Goal: Communication & Community: Answer question/provide support

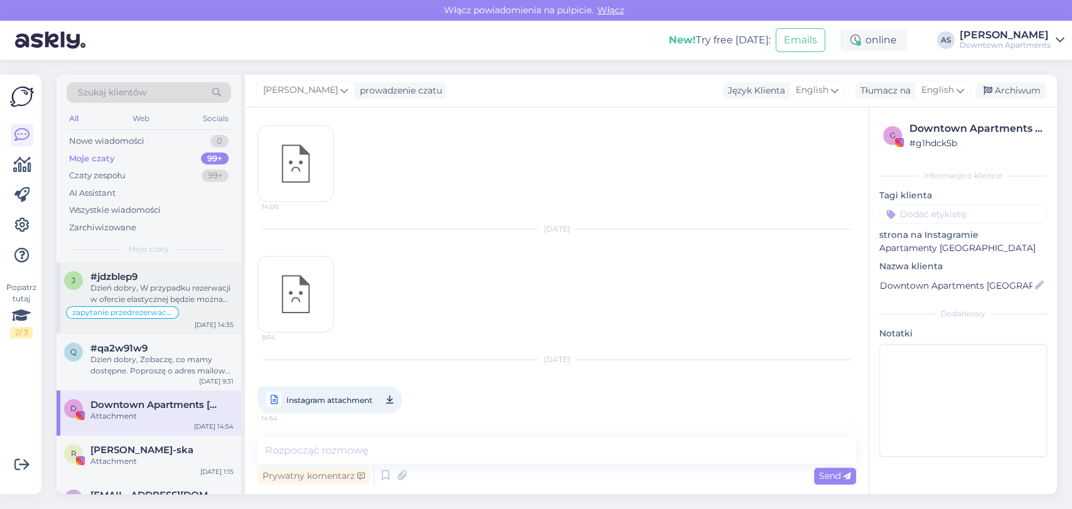
click at [144, 285] on div "Dzień dobry, W przypadku rezerwacji w ofercie elastycznej będzie można taką rez…" at bounding box center [161, 294] width 143 height 23
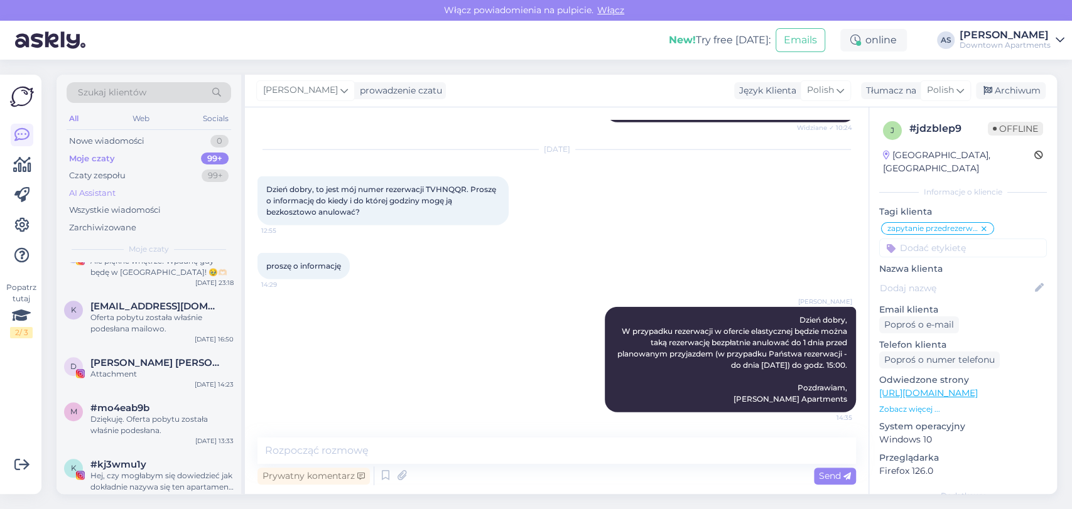
scroll to position [1047, 0]
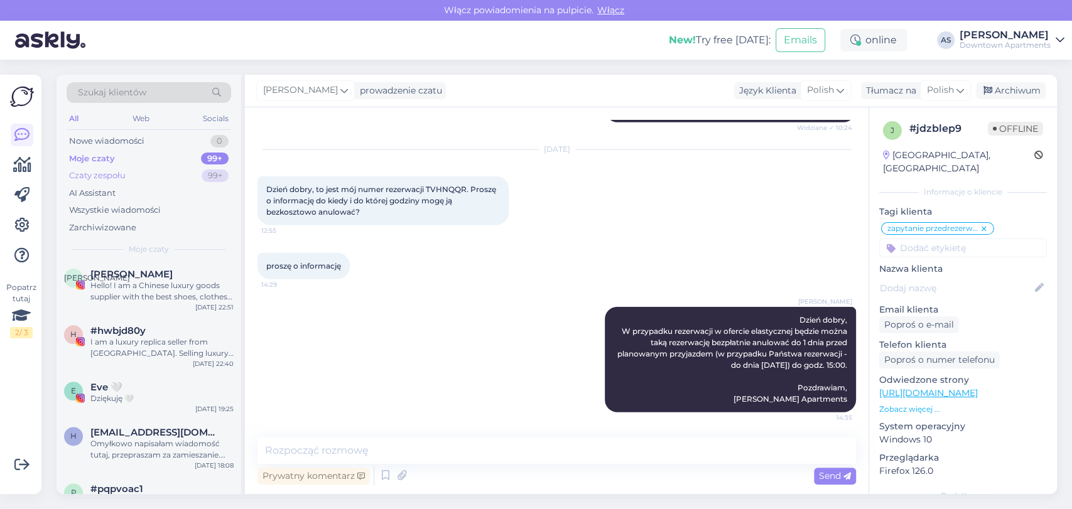
click at [165, 178] on div "Czaty zespołu 99+" at bounding box center [149, 176] width 165 height 18
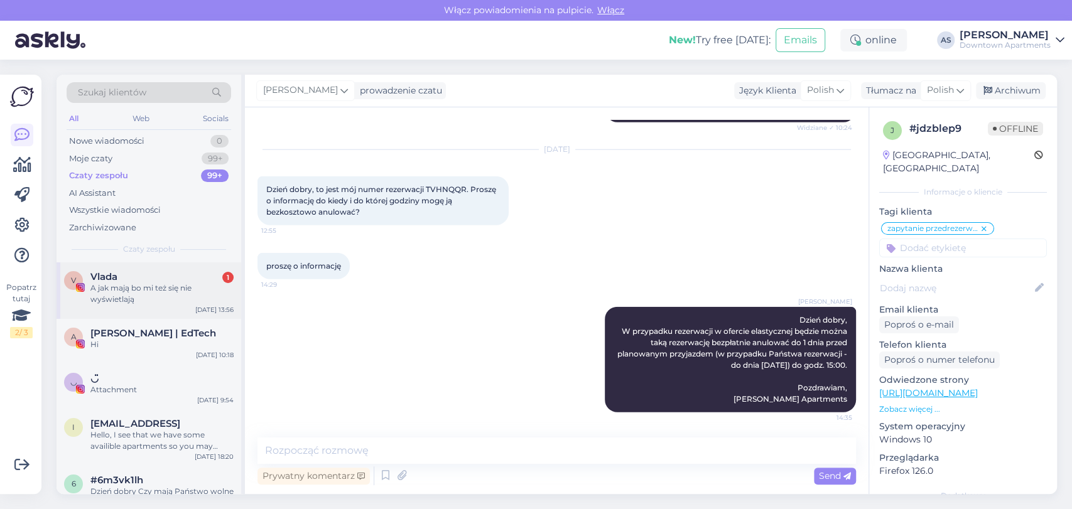
click at [186, 269] on div "V Vlada 1 A jak mają bo mi też się nie wyświetlają [DATE] 13:56" at bounding box center [149, 291] width 185 height 57
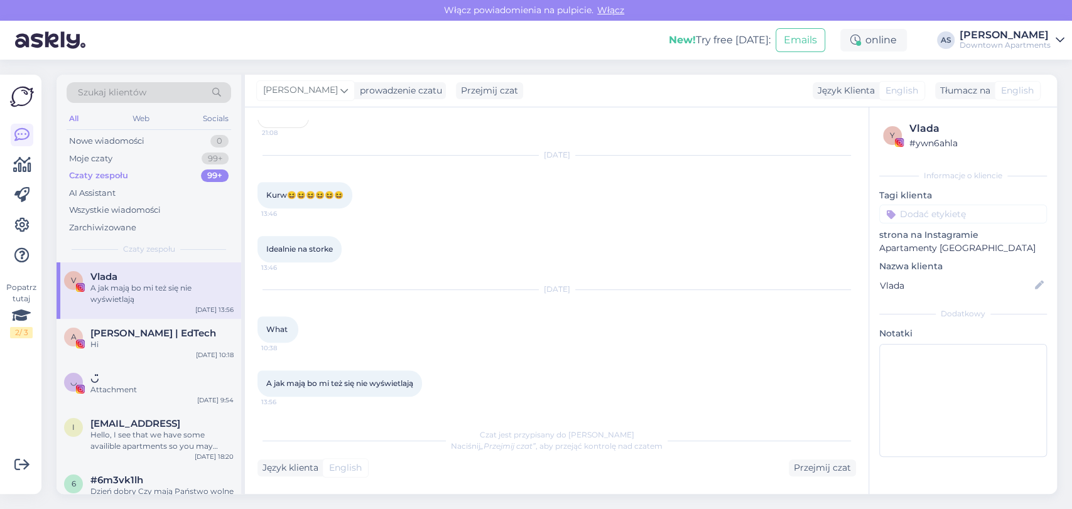
scroll to position [6876, 0]
click at [123, 148] on div "Nowe wiadomości 0" at bounding box center [149, 142] width 165 height 18
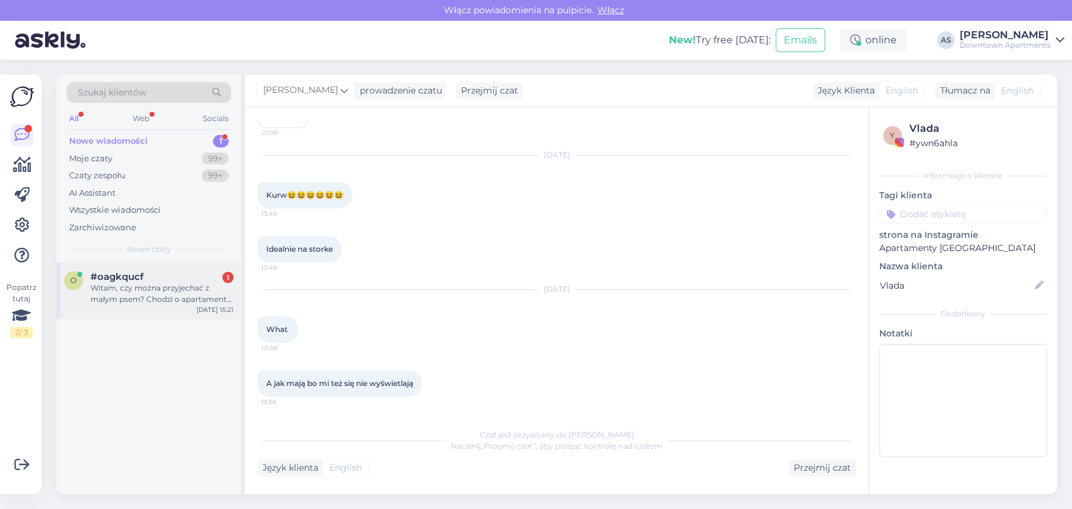
click at [101, 293] on div "Witam, czy można przyjechać z małym psem? Chodzi o apartamenty w [GEOGRAPHIC_DA…" at bounding box center [161, 294] width 143 height 23
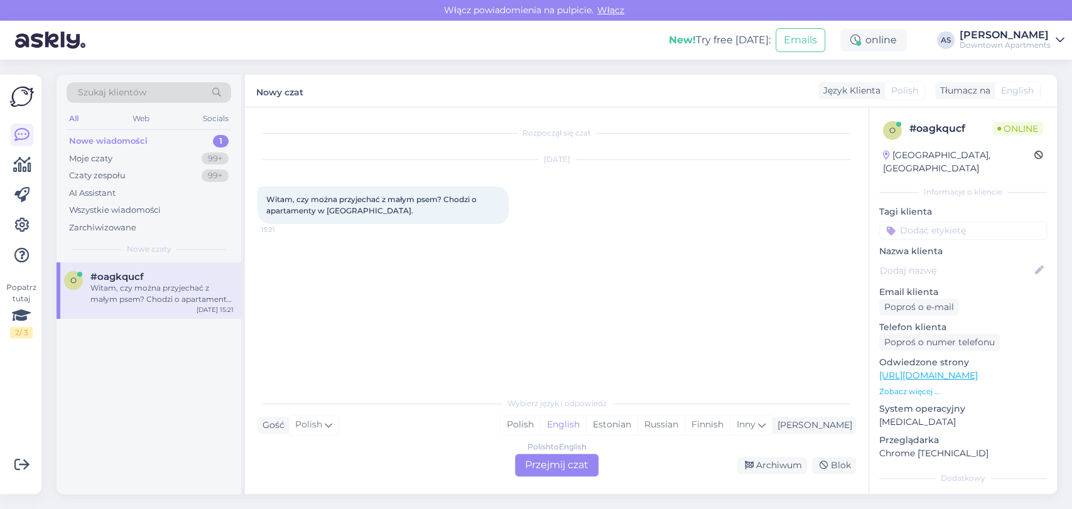
scroll to position [0, 0]
click at [525, 471] on div "Polish to English Przejmij czat" at bounding box center [557, 465] width 84 height 23
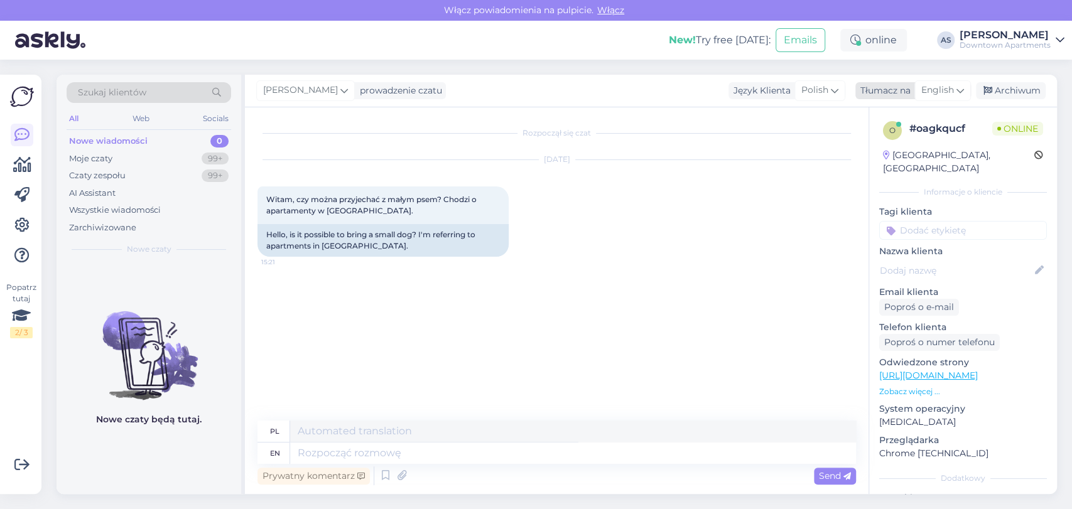
click at [933, 94] on span "English" at bounding box center [938, 91] width 33 height 14
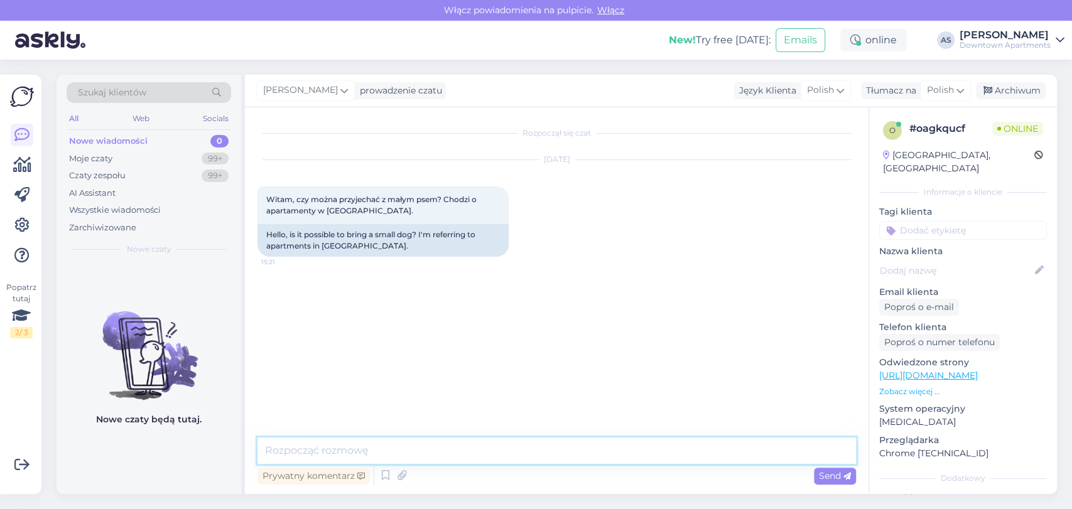
click at [646, 445] on textarea at bounding box center [557, 451] width 599 height 26
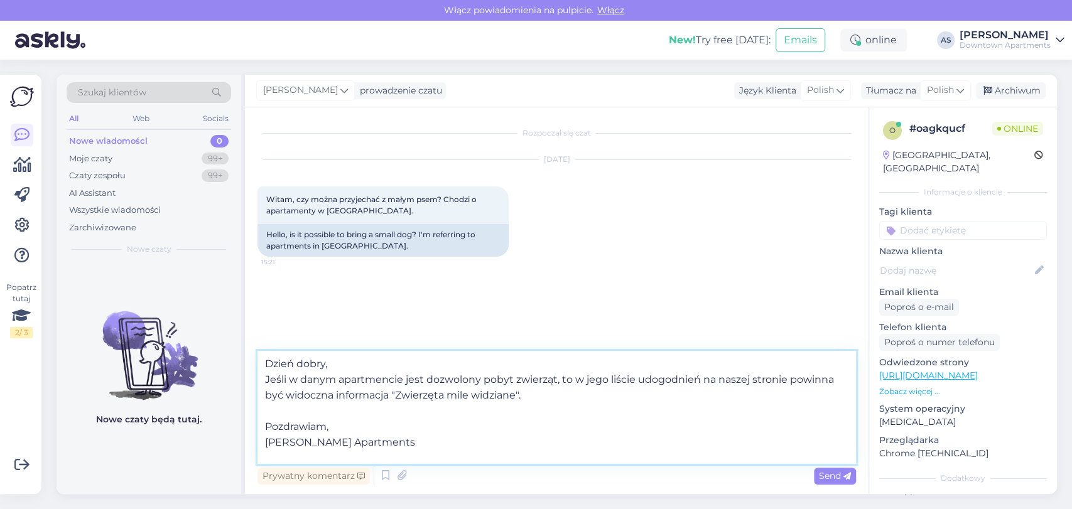
click at [367, 374] on textarea "Dzień dobry, Jeśli w danym apartmencie jest dozwolony pobyt zwierząt, to w jego…" at bounding box center [557, 407] width 599 height 113
type textarea "Dzień dobry, Jeśli w danym apartamencie jest dozwolony pobyt zwierząt, to w jeg…"
click at [831, 477] on span "Send" at bounding box center [835, 475] width 32 height 11
